Goal: Information Seeking & Learning: Check status

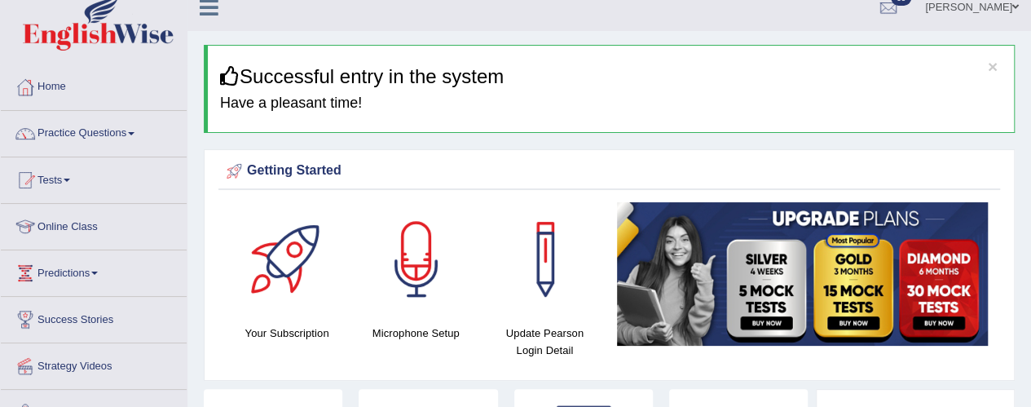
scroll to position [17, 0]
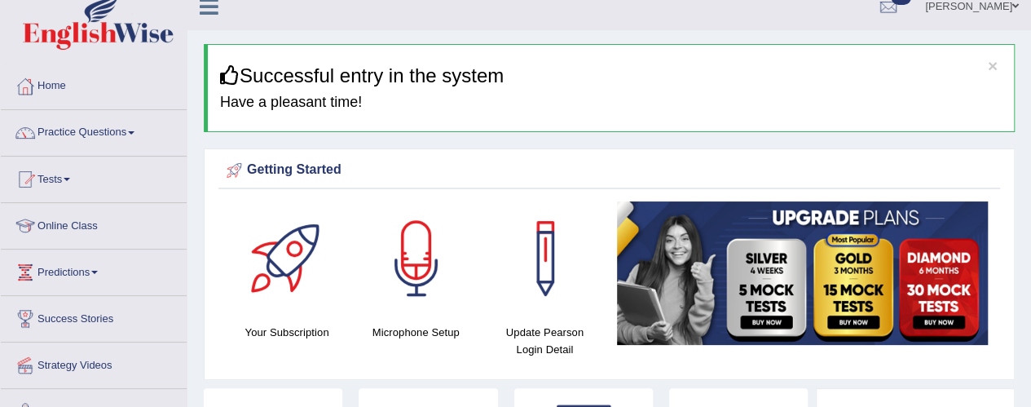
click at [70, 178] on span at bounding box center [67, 179] width 7 height 3
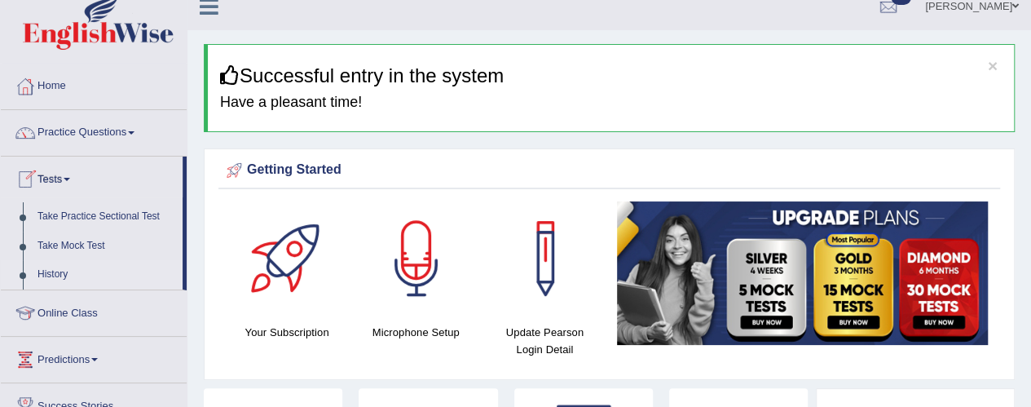
click at [68, 273] on link "History" at bounding box center [106, 274] width 152 height 29
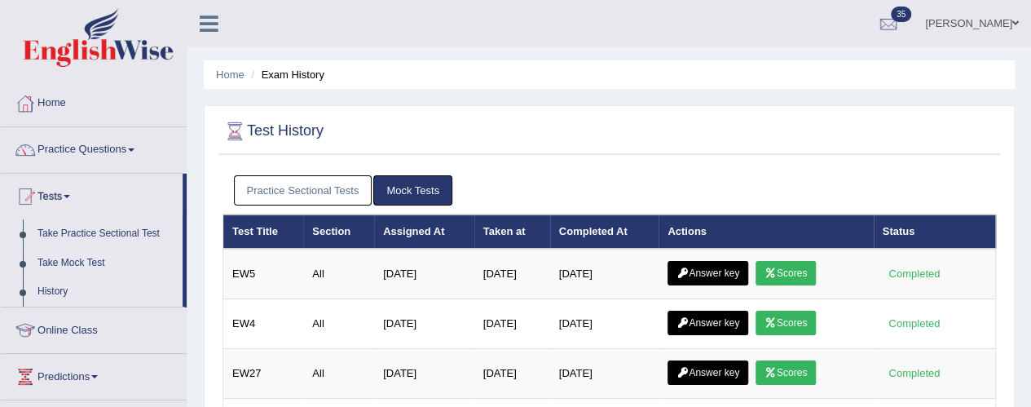
click at [84, 260] on link "Take Mock Test" at bounding box center [106, 263] width 152 height 29
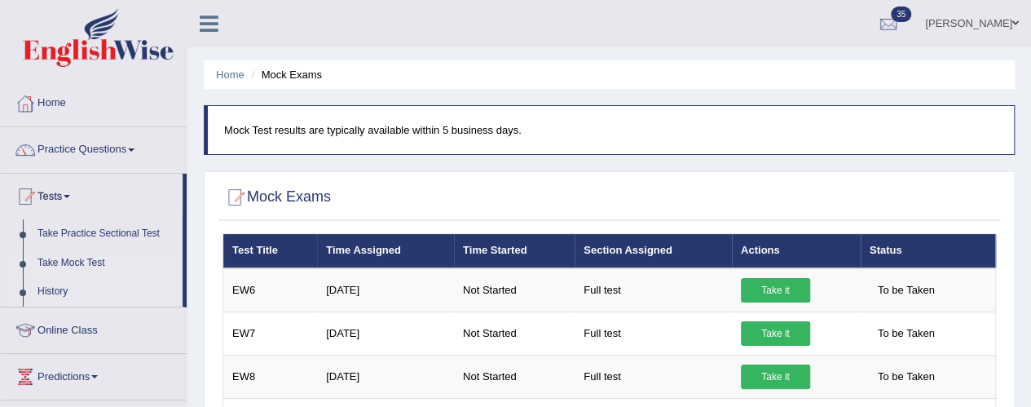
click at [64, 292] on link "History" at bounding box center [106, 291] width 152 height 29
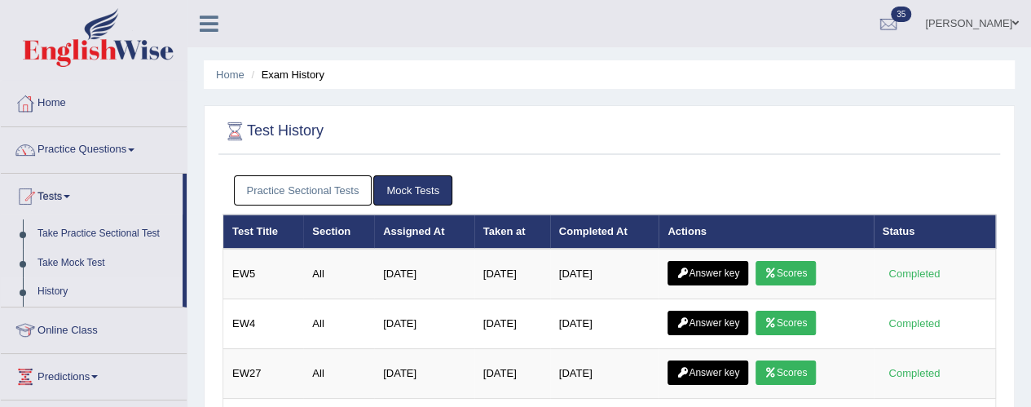
click at [309, 189] on link "Practice Sectional Tests" at bounding box center [303, 190] width 139 height 30
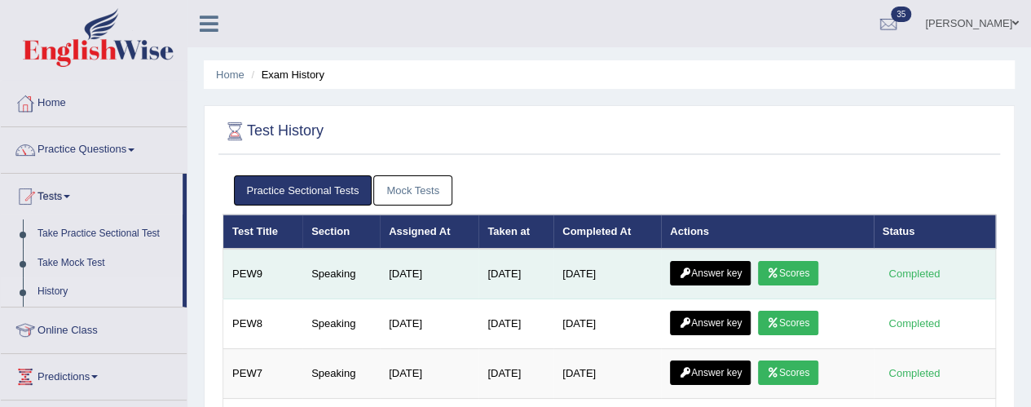
click at [797, 267] on link "Scores" at bounding box center [788, 273] width 60 height 24
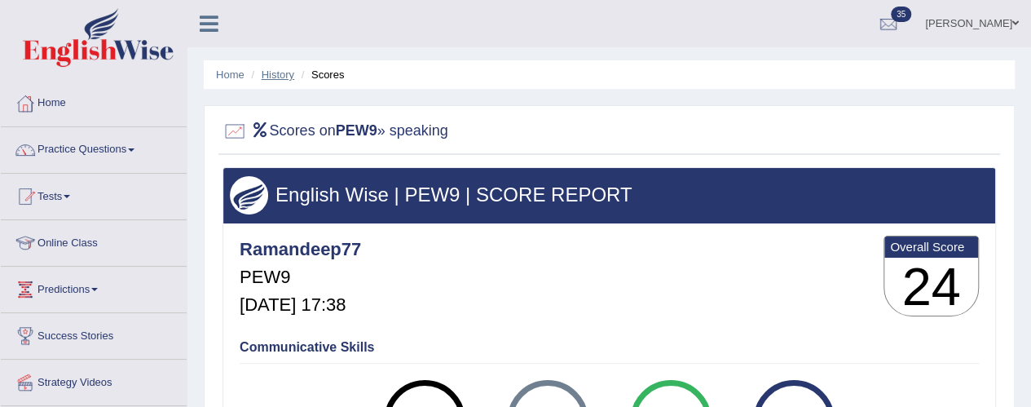
click at [274, 77] on link "History" at bounding box center [278, 74] width 33 height 12
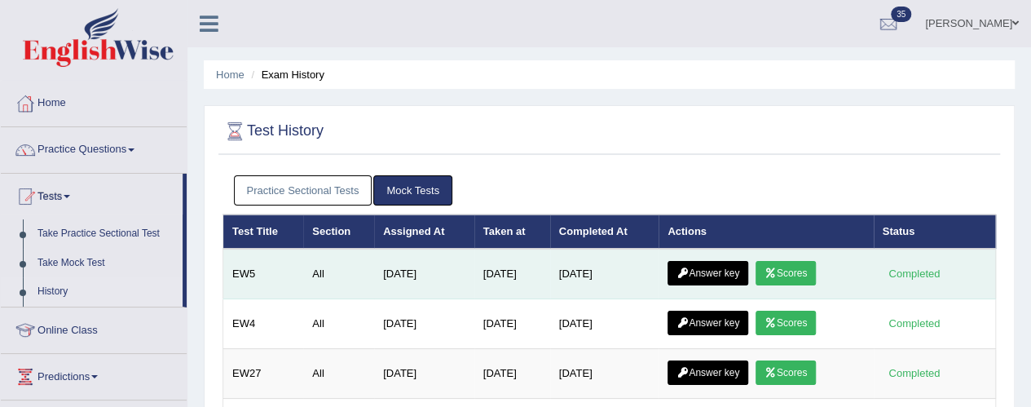
click at [718, 272] on link "Answer key" at bounding box center [707, 273] width 81 height 24
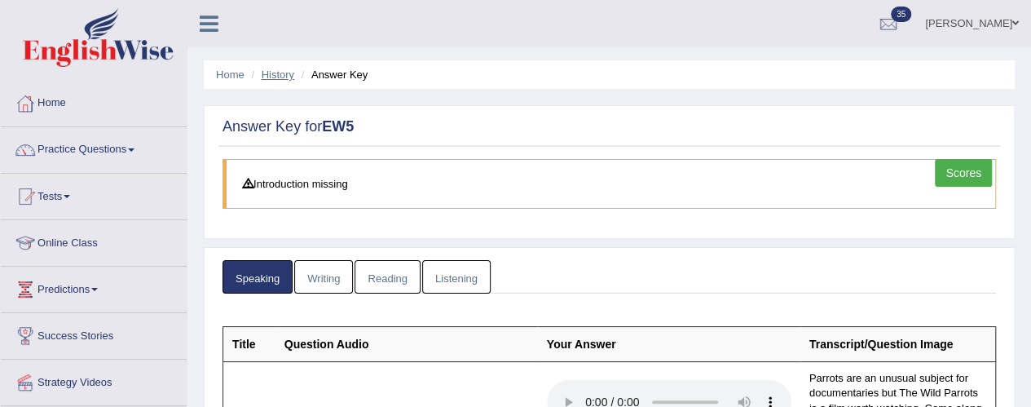
click at [268, 76] on link "History" at bounding box center [278, 74] width 33 height 12
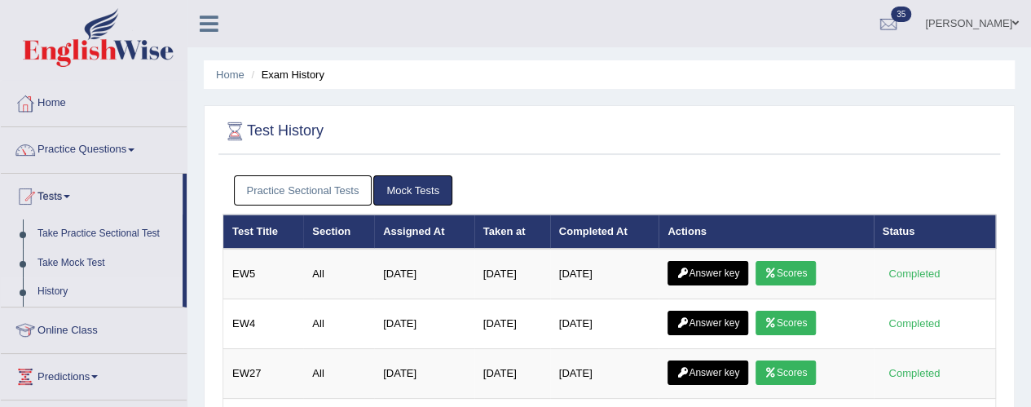
click at [292, 189] on link "Practice Sectional Tests" at bounding box center [303, 190] width 139 height 30
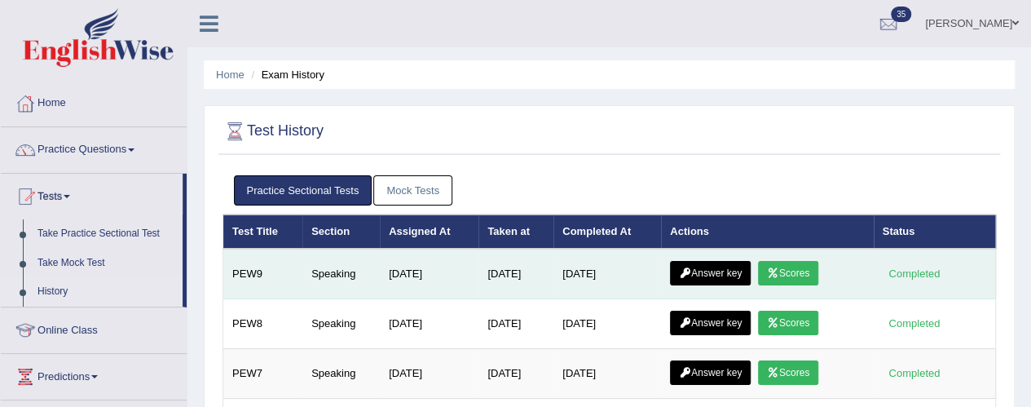
click at [809, 268] on link "Scores" at bounding box center [788, 273] width 60 height 24
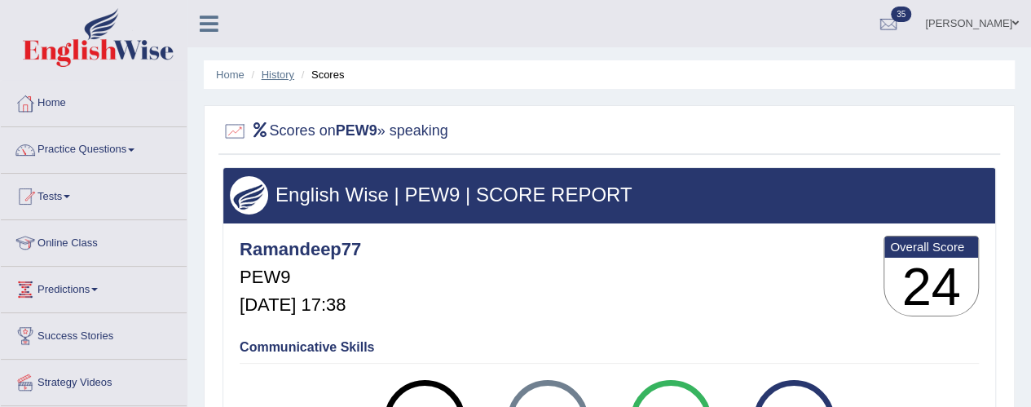
click at [275, 73] on link "History" at bounding box center [278, 74] width 33 height 12
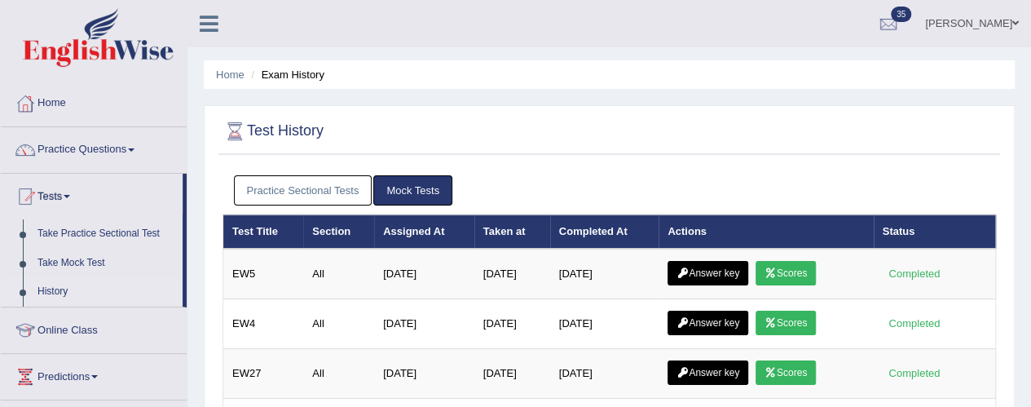
click at [296, 189] on link "Practice Sectional Tests" at bounding box center [303, 190] width 139 height 30
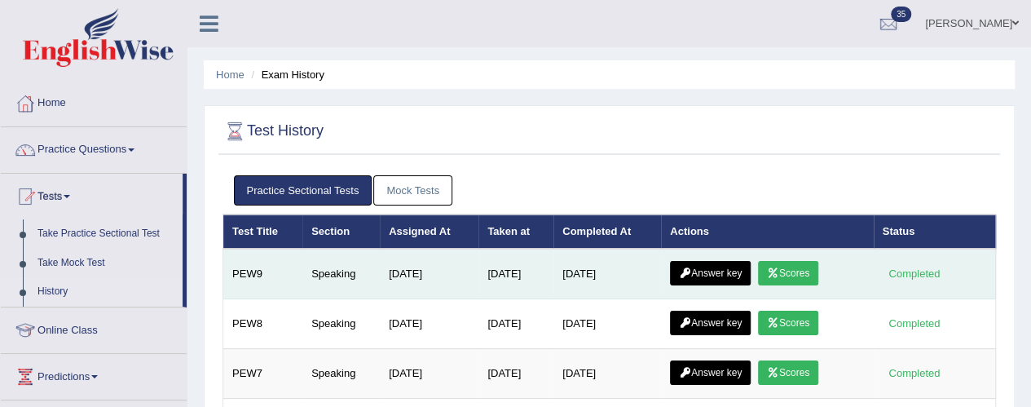
click at [712, 275] on link "Answer key" at bounding box center [710, 273] width 81 height 24
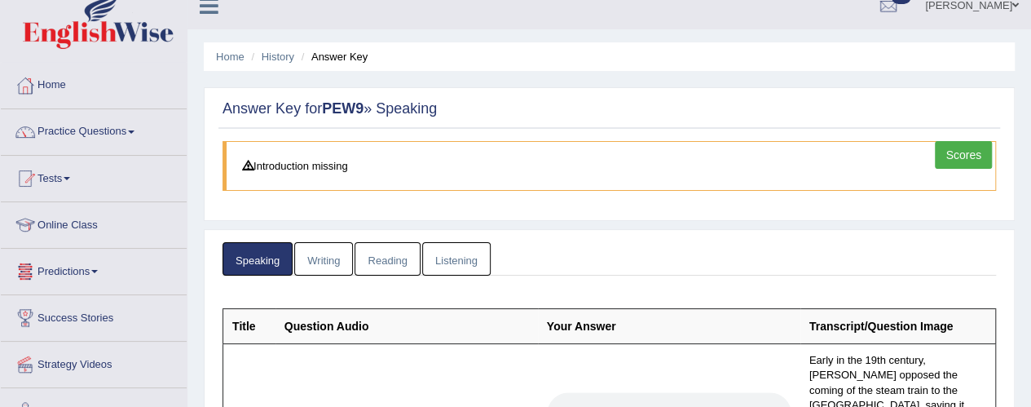
scroll to position [18, 0]
click at [279, 55] on link "History" at bounding box center [278, 57] width 33 height 12
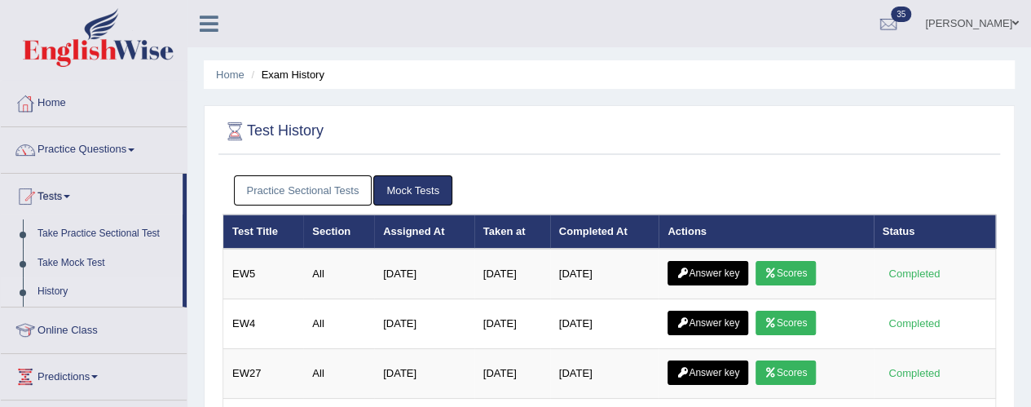
click at [328, 190] on link "Practice Sectional Tests" at bounding box center [303, 190] width 139 height 30
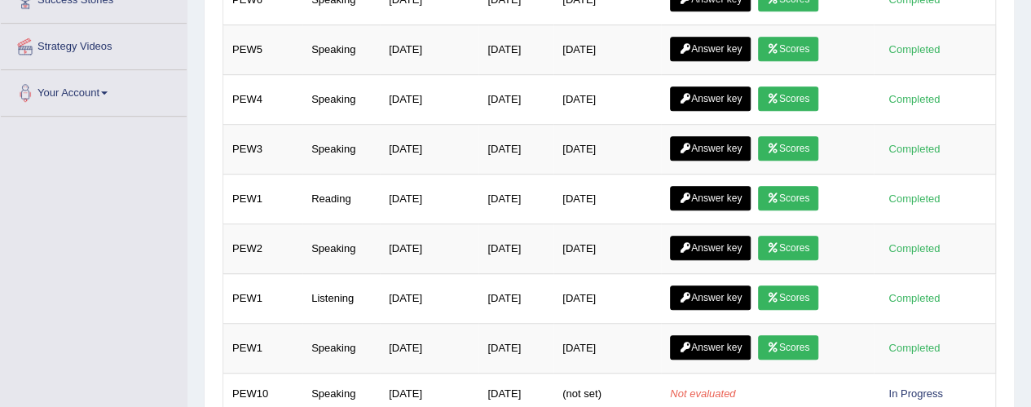
scroll to position [499, 0]
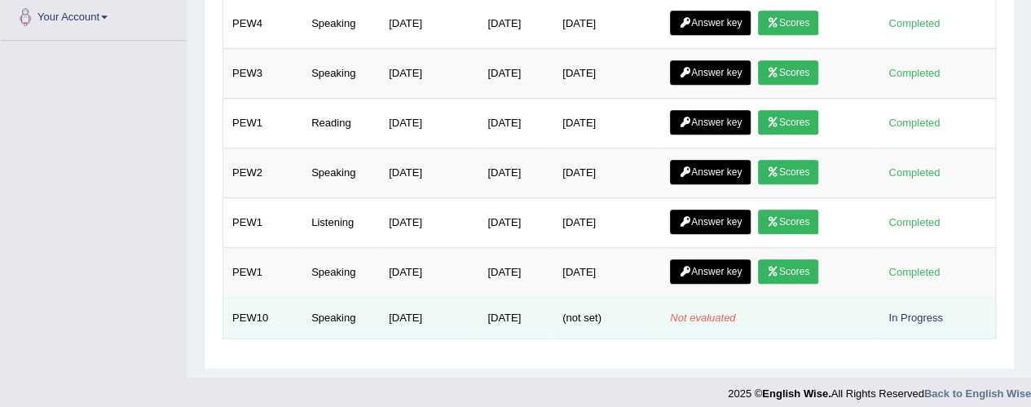
click at [932, 311] on div "In Progress" at bounding box center [915, 317] width 67 height 17
click at [913, 309] on div "In Progress" at bounding box center [915, 317] width 67 height 17
click at [713, 311] on em "Not evaluated" at bounding box center [702, 317] width 65 height 12
click at [921, 310] on div "In Progress" at bounding box center [915, 317] width 67 height 17
click at [917, 309] on div "In Progress" at bounding box center [915, 317] width 67 height 17
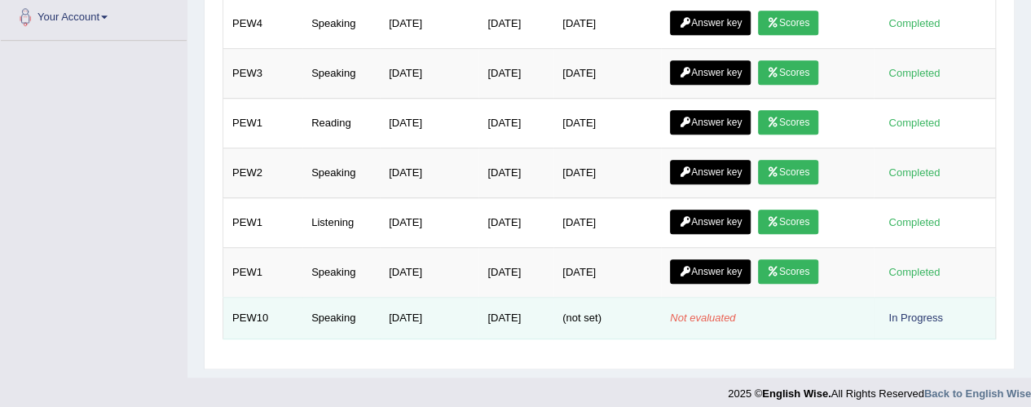
click at [915, 310] on div "In Progress" at bounding box center [915, 317] width 67 height 17
click at [322, 297] on td "Speaking" at bounding box center [340, 318] width 77 height 42
click at [342, 305] on td "Speaking" at bounding box center [340, 318] width 77 height 42
click at [716, 311] on em "Not evaluated" at bounding box center [702, 317] width 65 height 12
click at [712, 311] on em "Not evaluated" at bounding box center [702, 317] width 65 height 12
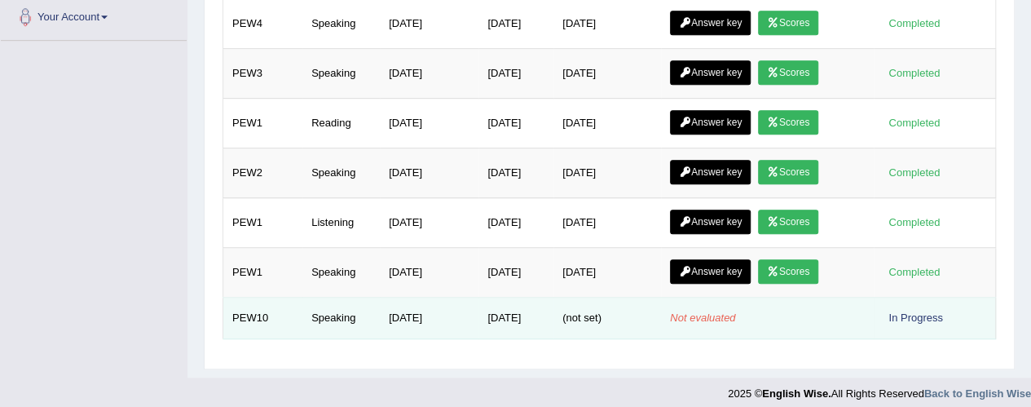
click at [599, 311] on span "(not set)" at bounding box center [581, 317] width 39 height 12
click at [587, 311] on span "(not set)" at bounding box center [581, 317] width 39 height 12
click at [909, 309] on div "In Progress" at bounding box center [915, 317] width 67 height 17
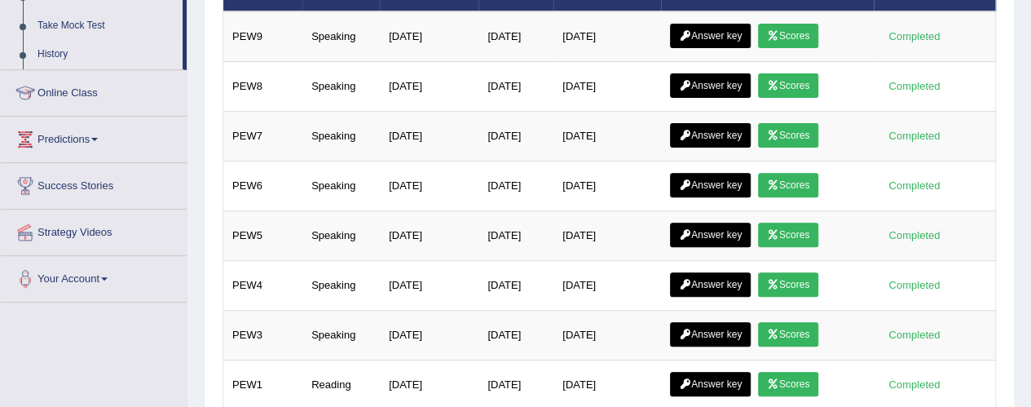
scroll to position [0, 0]
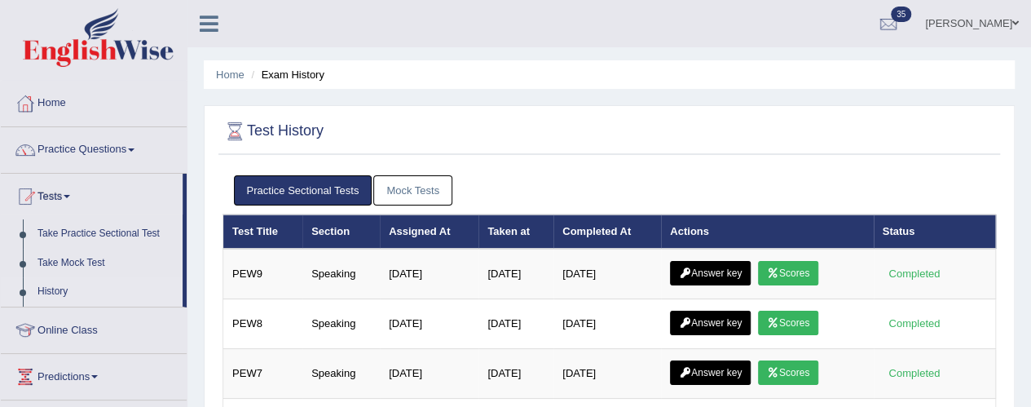
click at [149, 141] on link "Practice Questions" at bounding box center [94, 147] width 186 height 41
